Goal: Transaction & Acquisition: Purchase product/service

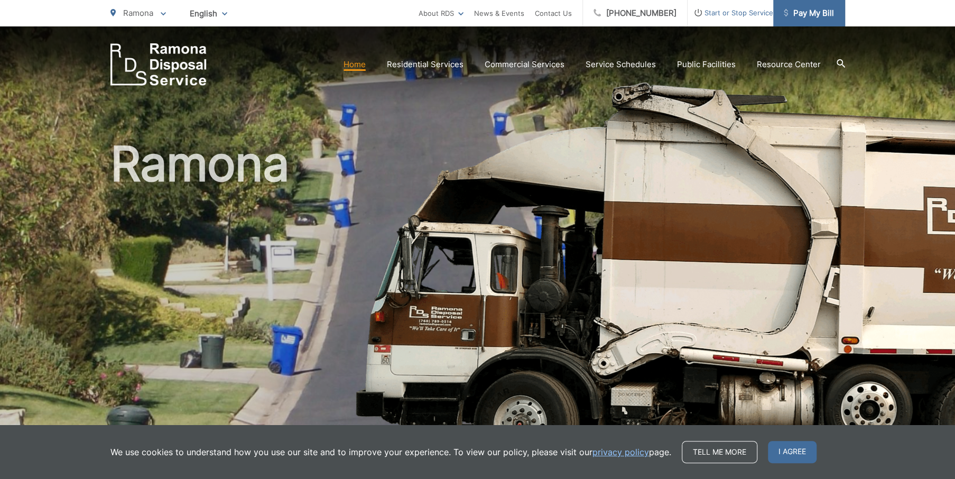
click at [796, 16] on span "Pay My Bill" at bounding box center [809, 13] width 50 height 13
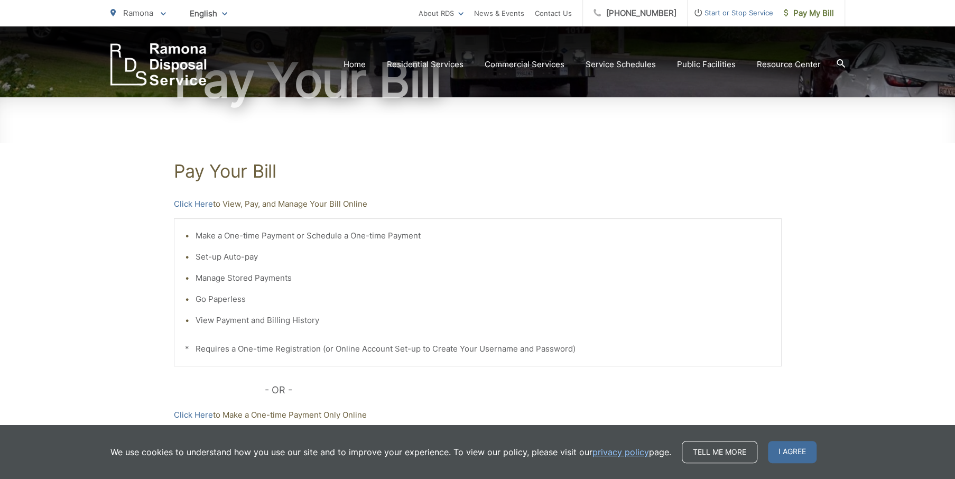
scroll to position [8, 0]
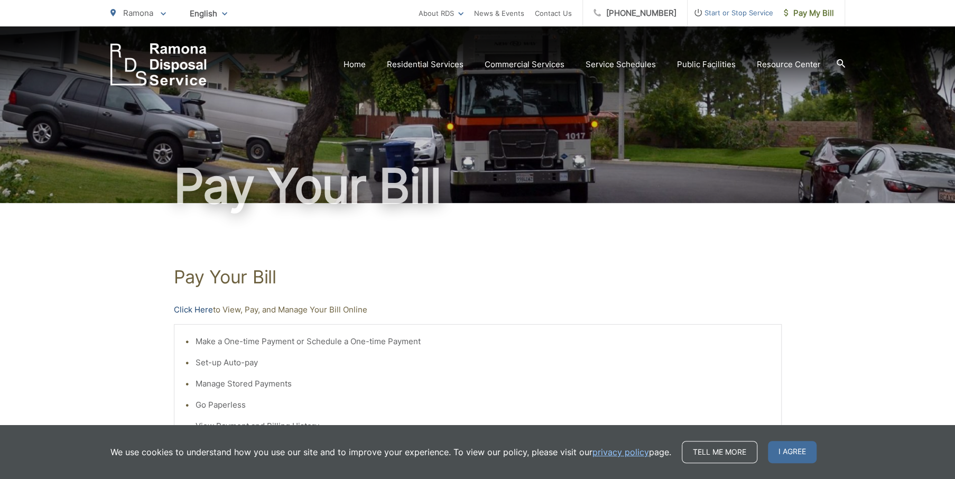
click at [181, 311] on link "Click Here" at bounding box center [193, 309] width 39 height 13
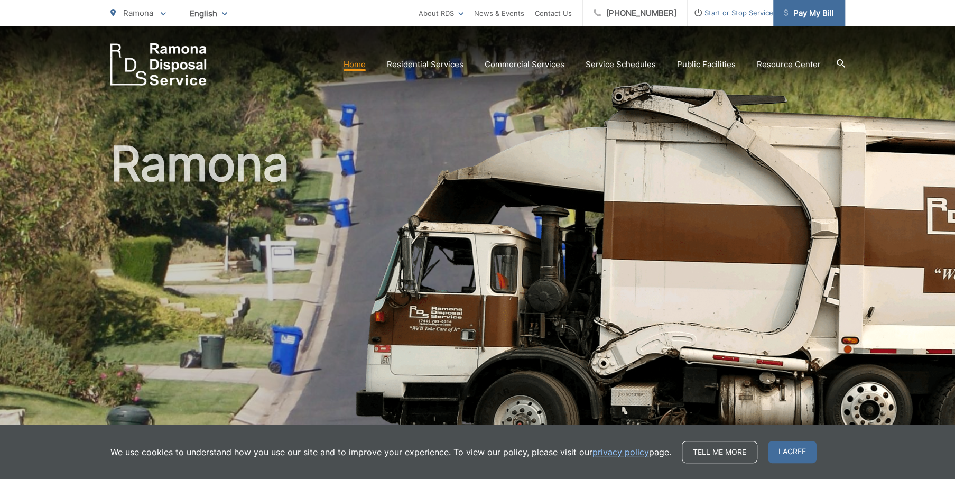
click at [822, 13] on span "Pay My Bill" at bounding box center [809, 13] width 50 height 13
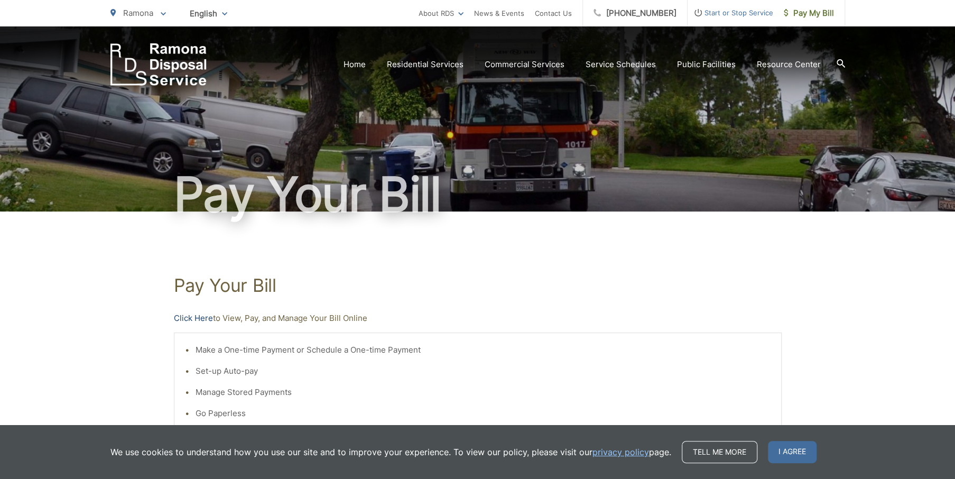
click at [207, 319] on link "Click Here" at bounding box center [193, 318] width 39 height 13
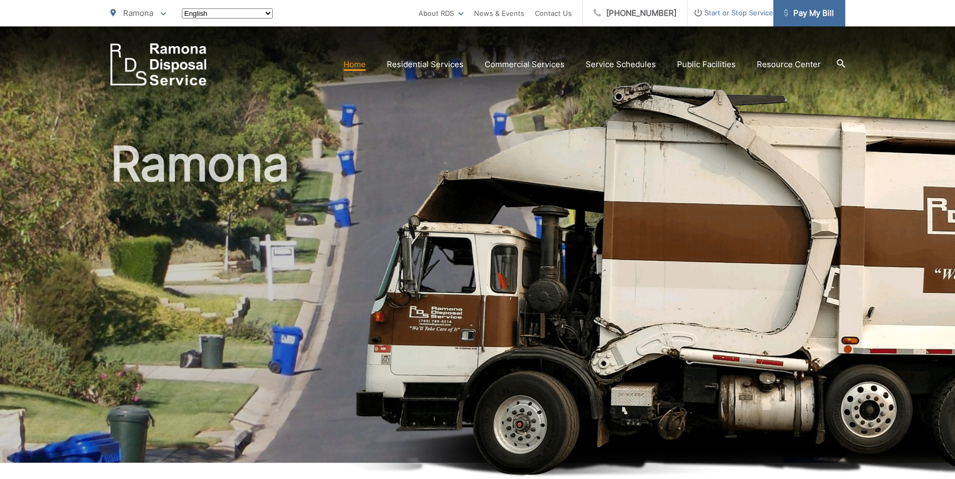
click at [813, 14] on span "Pay My Bill" at bounding box center [809, 13] width 50 height 13
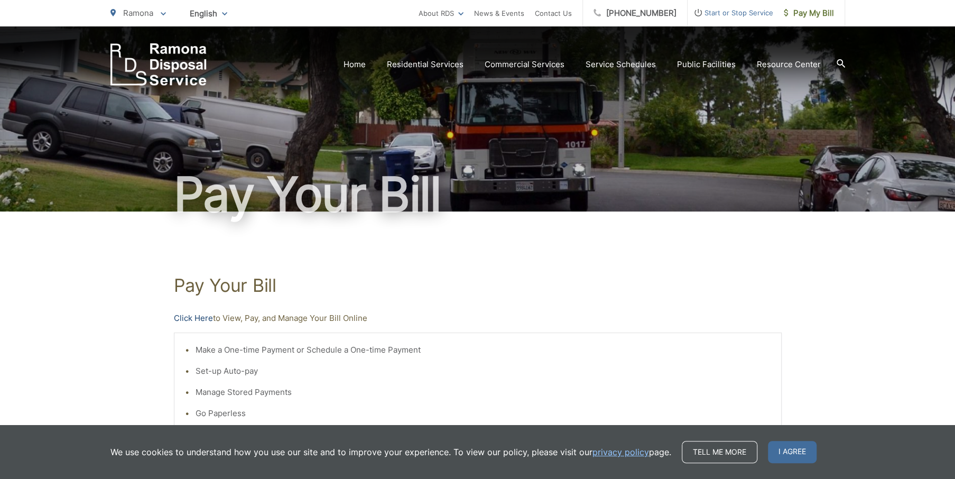
click at [197, 320] on link "Click Here" at bounding box center [193, 318] width 39 height 13
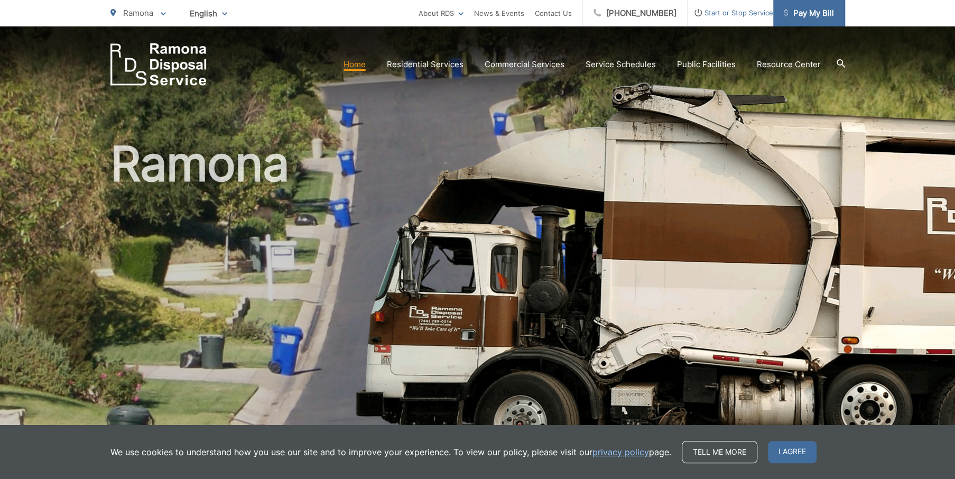
click at [822, 15] on span "Pay My Bill" at bounding box center [809, 13] width 50 height 13
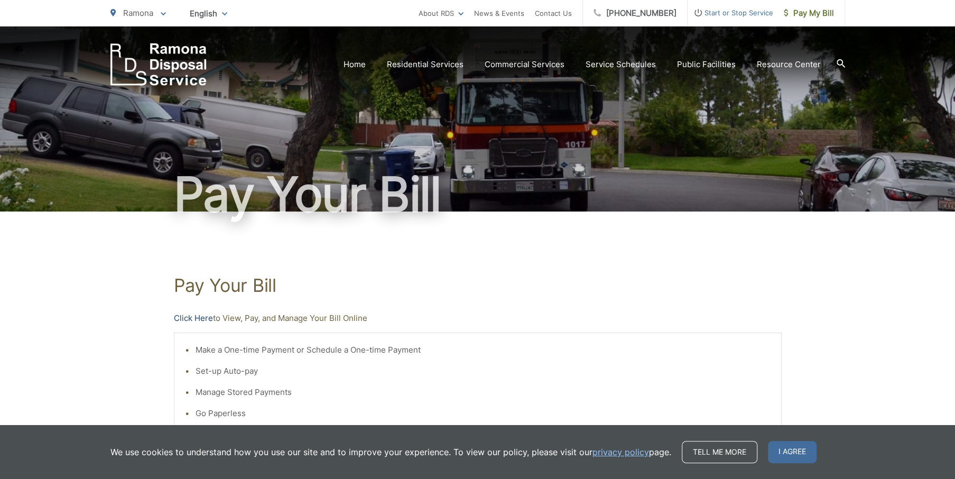
click at [192, 317] on link "Click Here" at bounding box center [193, 318] width 39 height 13
